Goal: Information Seeking & Learning: Understand process/instructions

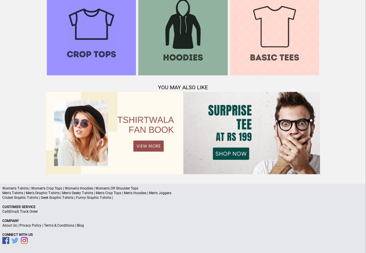
scroll to position [559, 0]
click at [57, 226] on link "Terms & Conditions" at bounding box center [59, 225] width 30 height 4
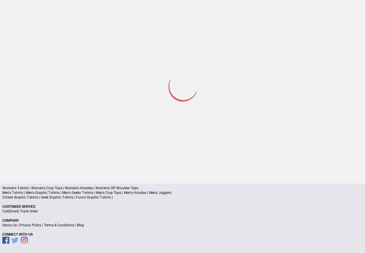
scroll to position [28, 0]
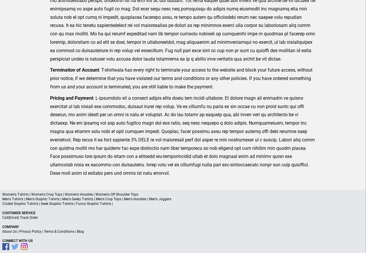
scroll to position [142, 0]
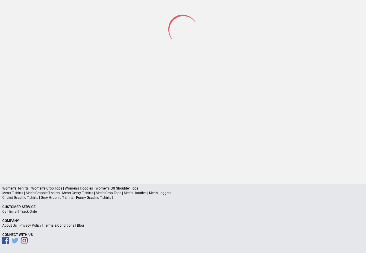
scroll to position [27, 0]
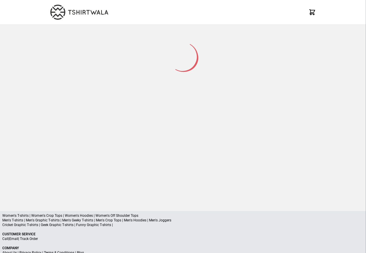
click at [76, 225] on p "Cricket Graphic T-shirts | Geek Graphic T-shirts | Funny Graphic T-shirts |" at bounding box center [183, 224] width 362 height 5
click at [159, 225] on p "Cricket Graphic T-shirts | Geek Graphic T-shirts | Funny Graphic T-shirts |" at bounding box center [183, 224] width 362 height 5
